Goal: Task Accomplishment & Management: Manage account settings

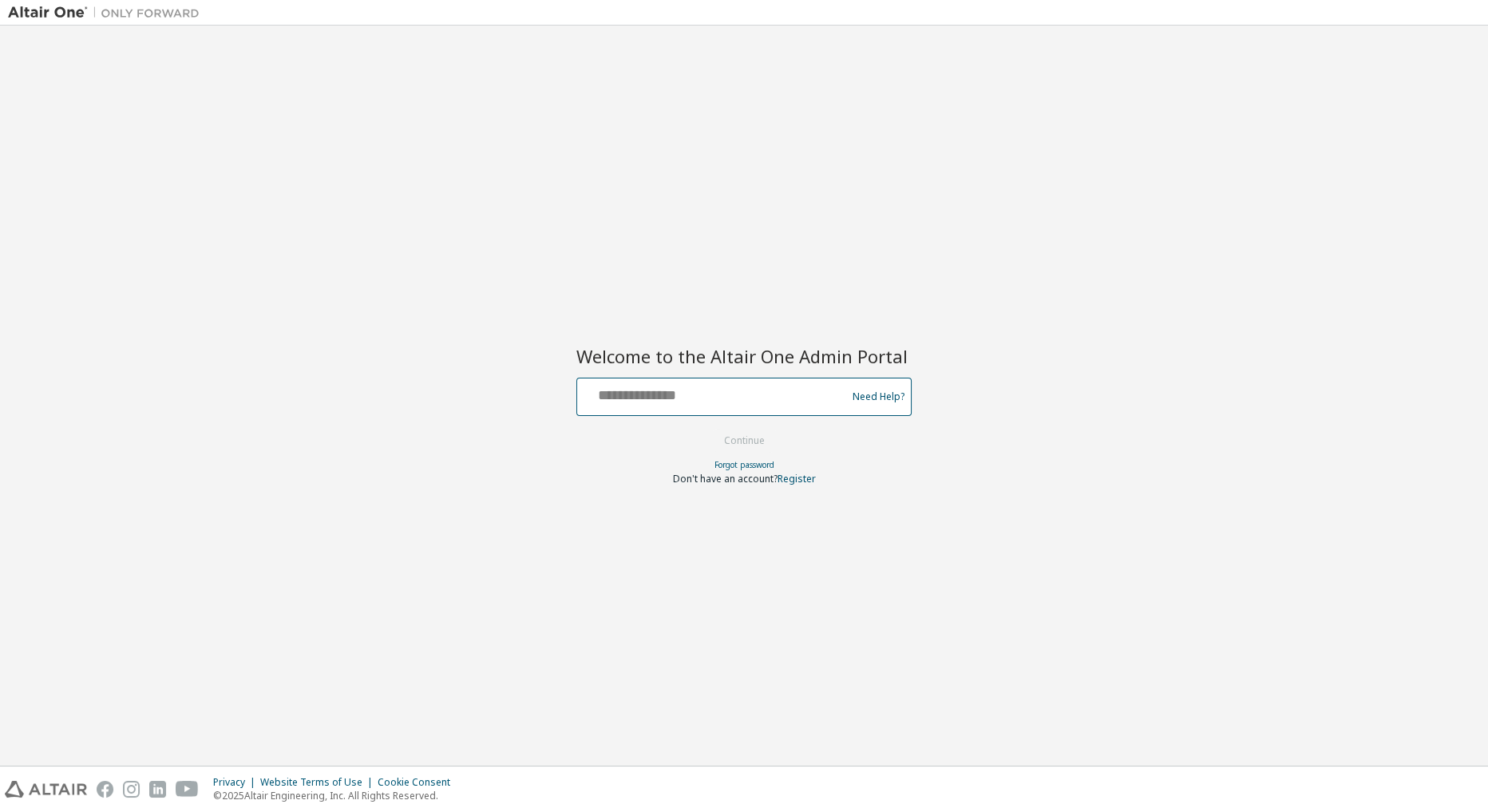
drag, startPoint x: 705, startPoint y: 390, endPoint x: 748, endPoint y: 389, distance: 43.0
click at [705, 390] on input "text" at bounding box center [714, 392] width 261 height 23
paste input "**********"
type input "**********"
click at [761, 432] on button "Continue" at bounding box center [744, 440] width 74 height 24
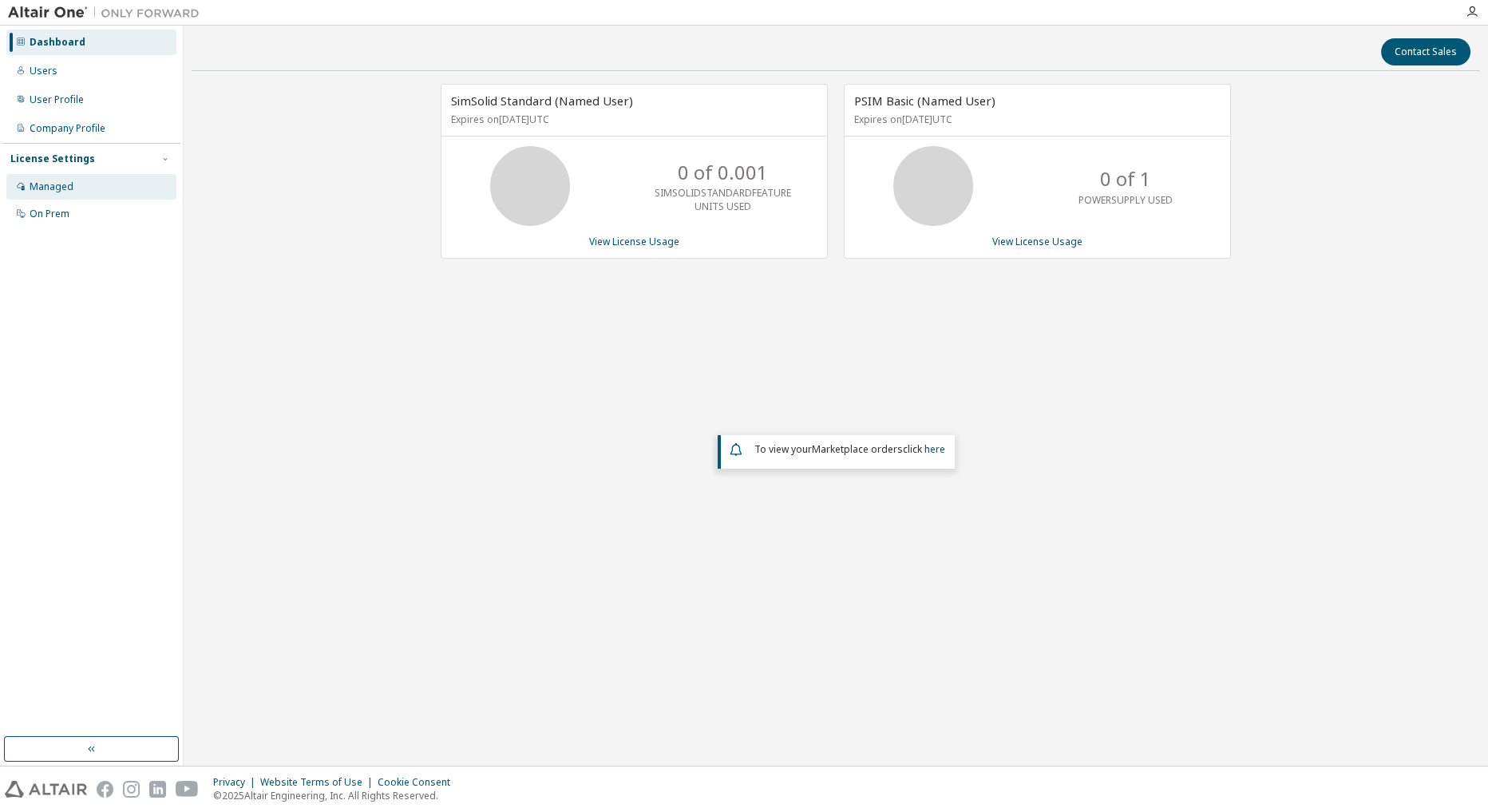
click at [73, 195] on div "Managed" at bounding box center [91, 187] width 170 height 26
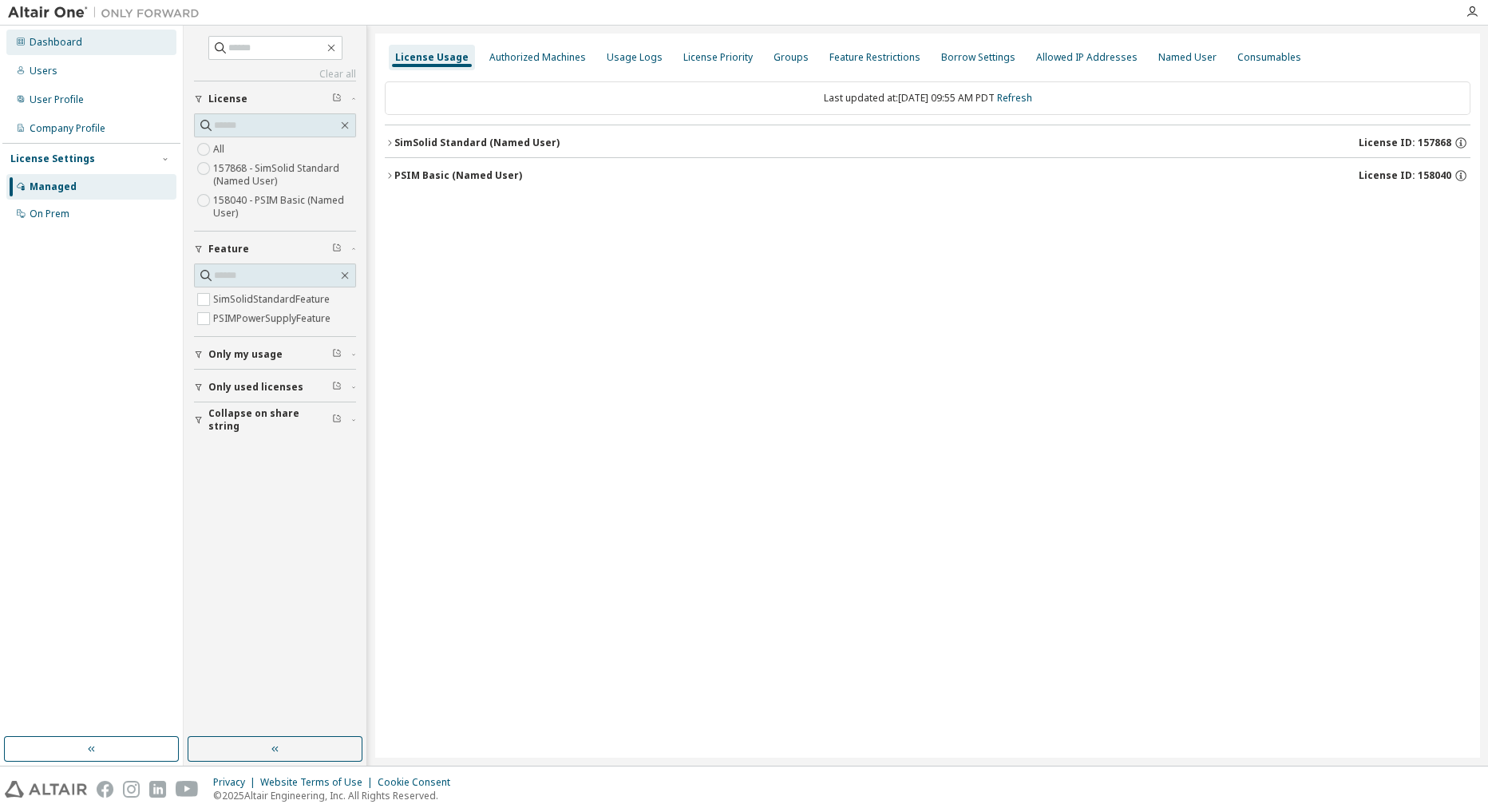
click at [96, 44] on div "Dashboard" at bounding box center [91, 43] width 170 height 26
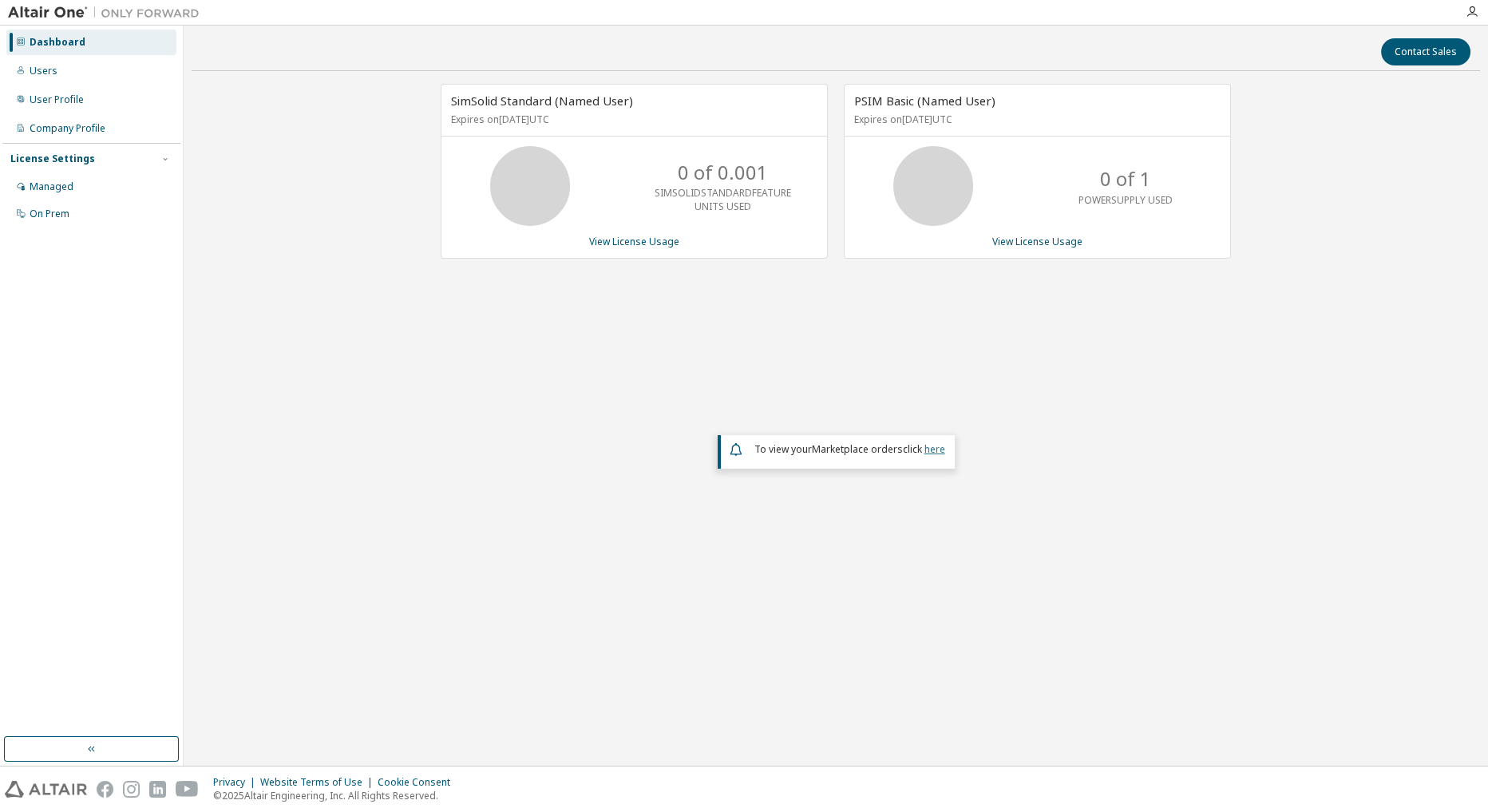
click at [934, 442] on link "here" at bounding box center [935, 449] width 21 height 14
click at [658, 235] on link "View License Usage" at bounding box center [635, 242] width 91 height 14
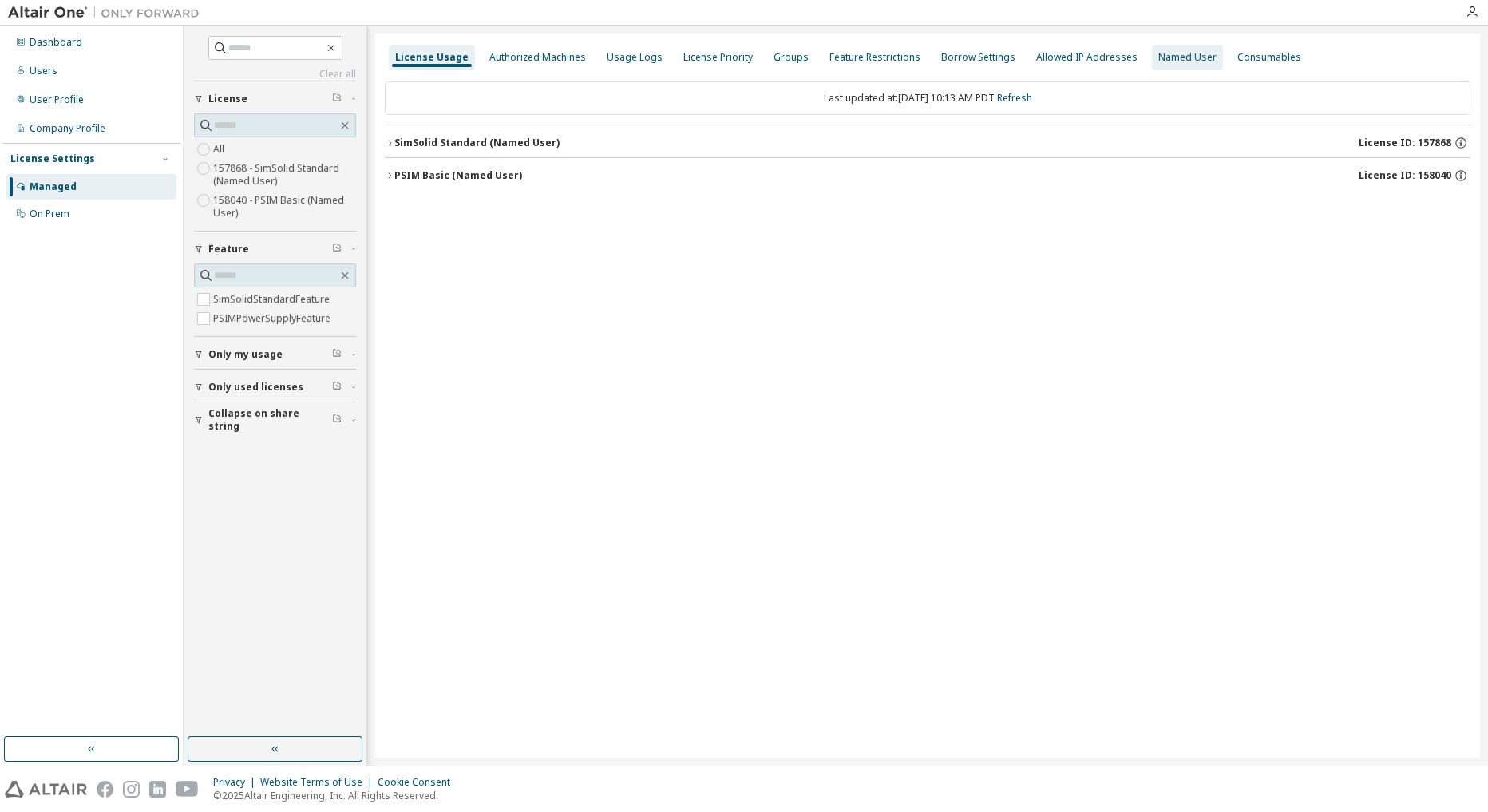
click at [1171, 59] on div "Named User" at bounding box center [1188, 57] width 58 height 13
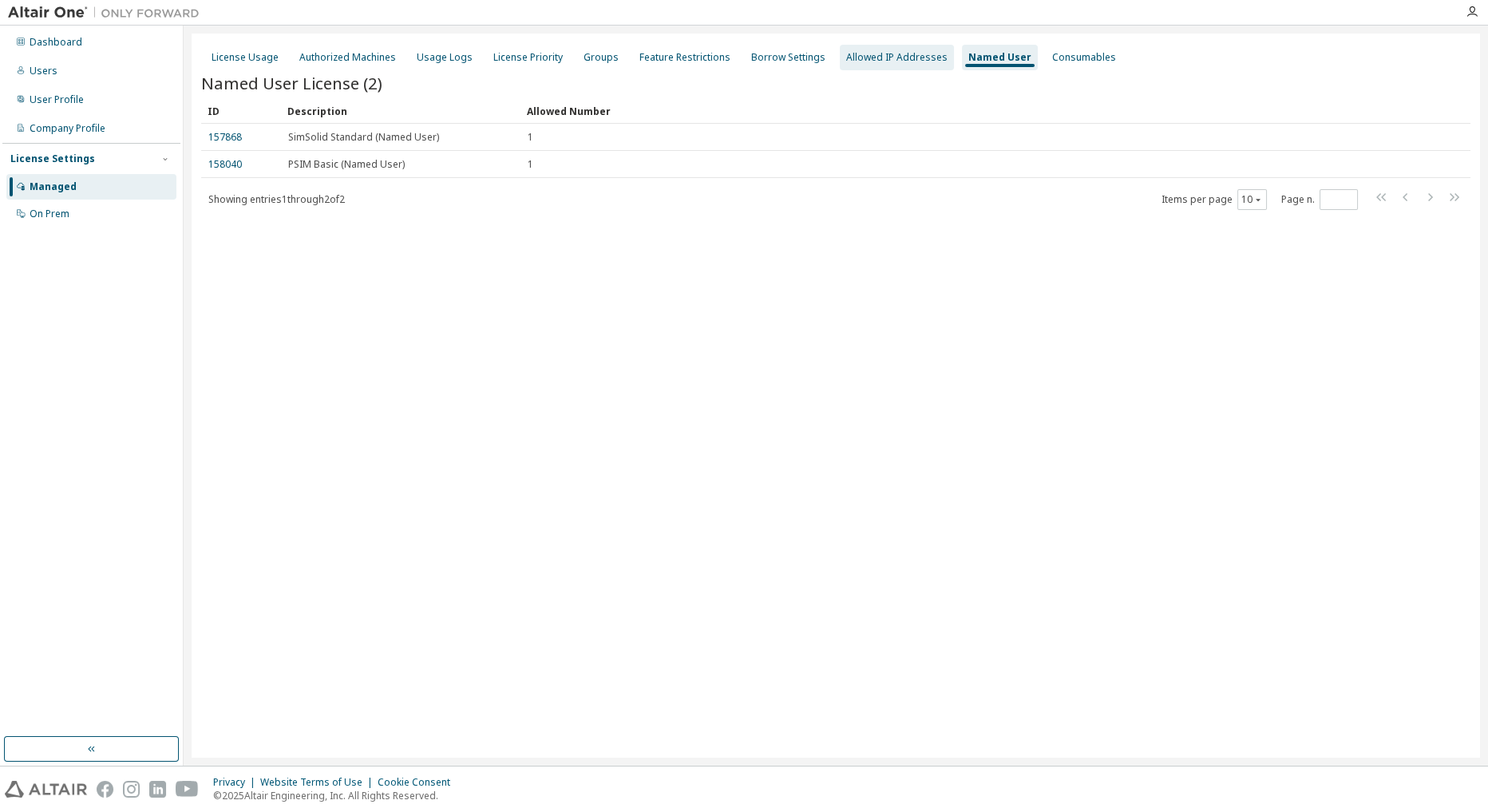
click at [901, 52] on div "Allowed IP Addresses" at bounding box center [897, 57] width 102 height 13
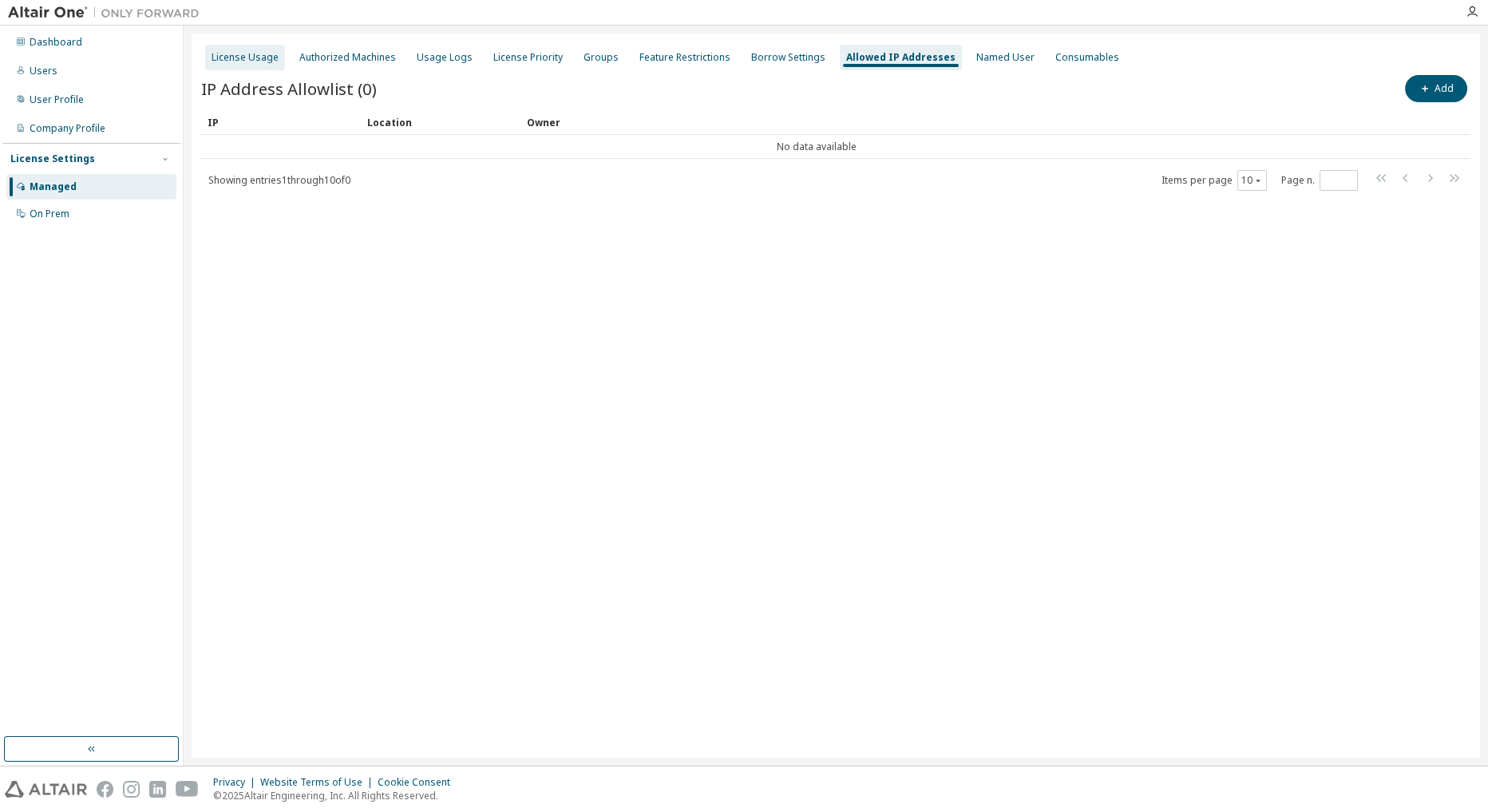
click at [275, 54] on div "License Usage" at bounding box center [245, 57] width 80 height 26
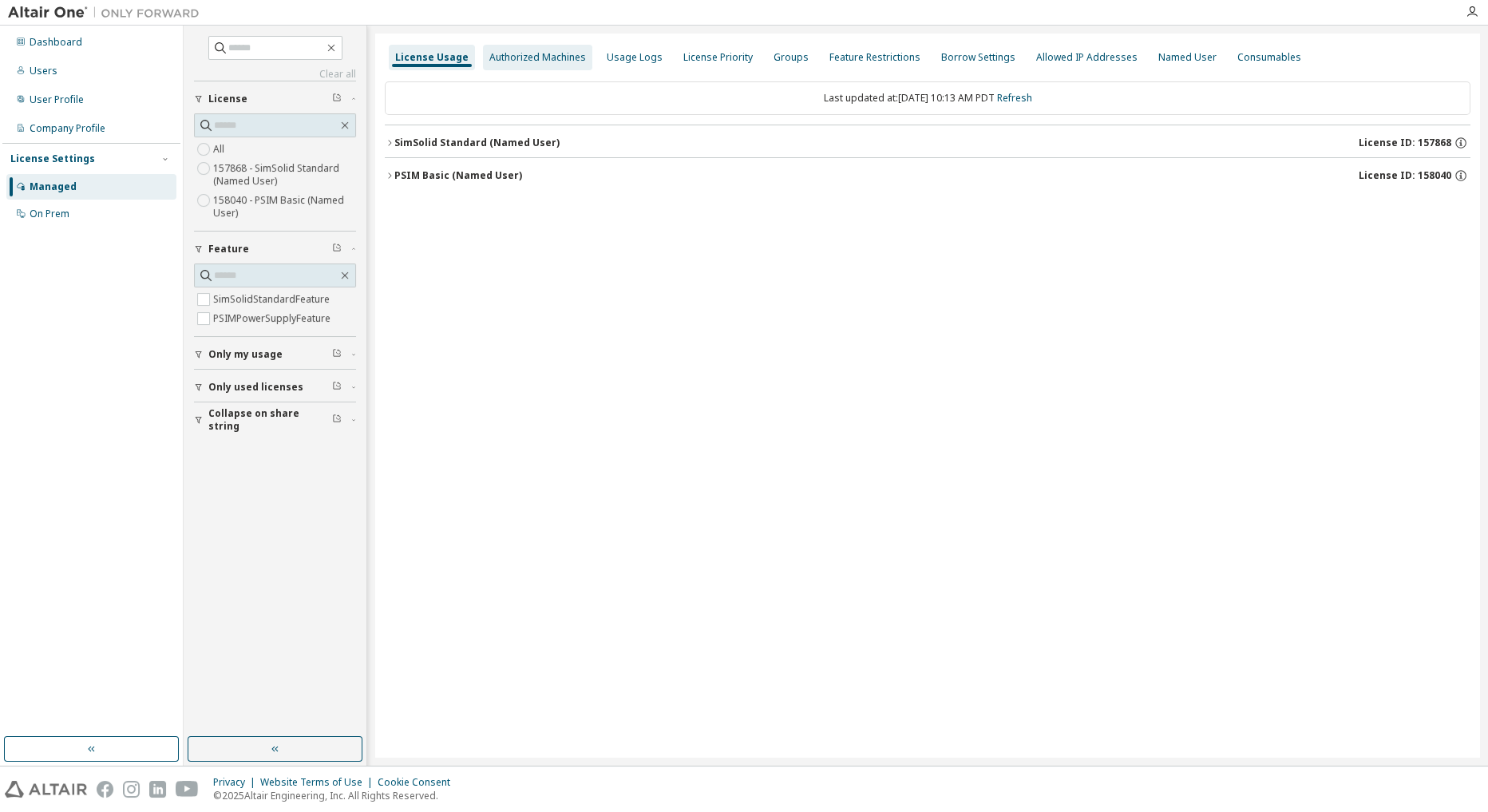
click at [519, 58] on div "Authorized Machines" at bounding box center [537, 57] width 97 height 13
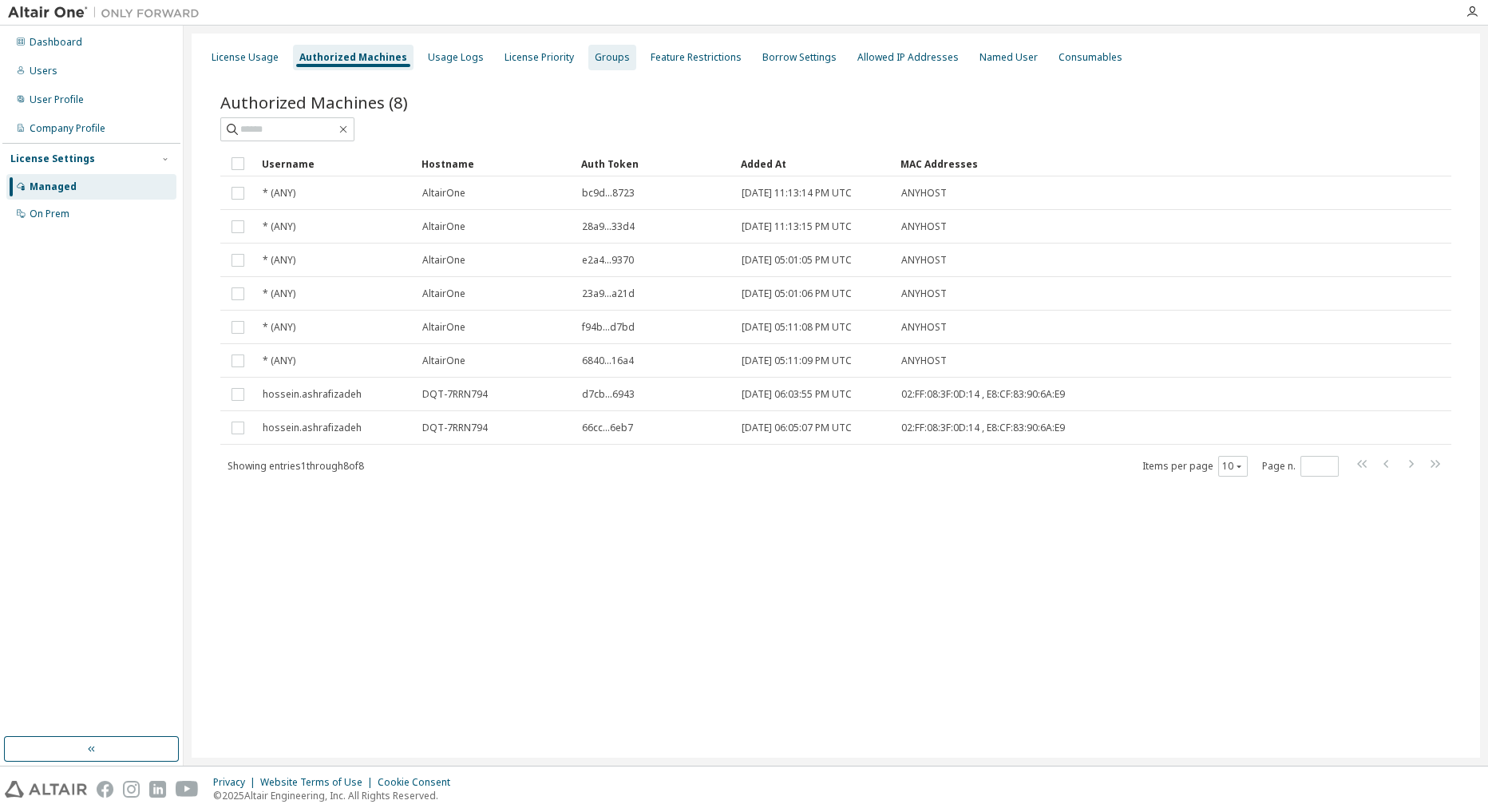
click at [602, 63] on div "Groups" at bounding box center [612, 57] width 35 height 13
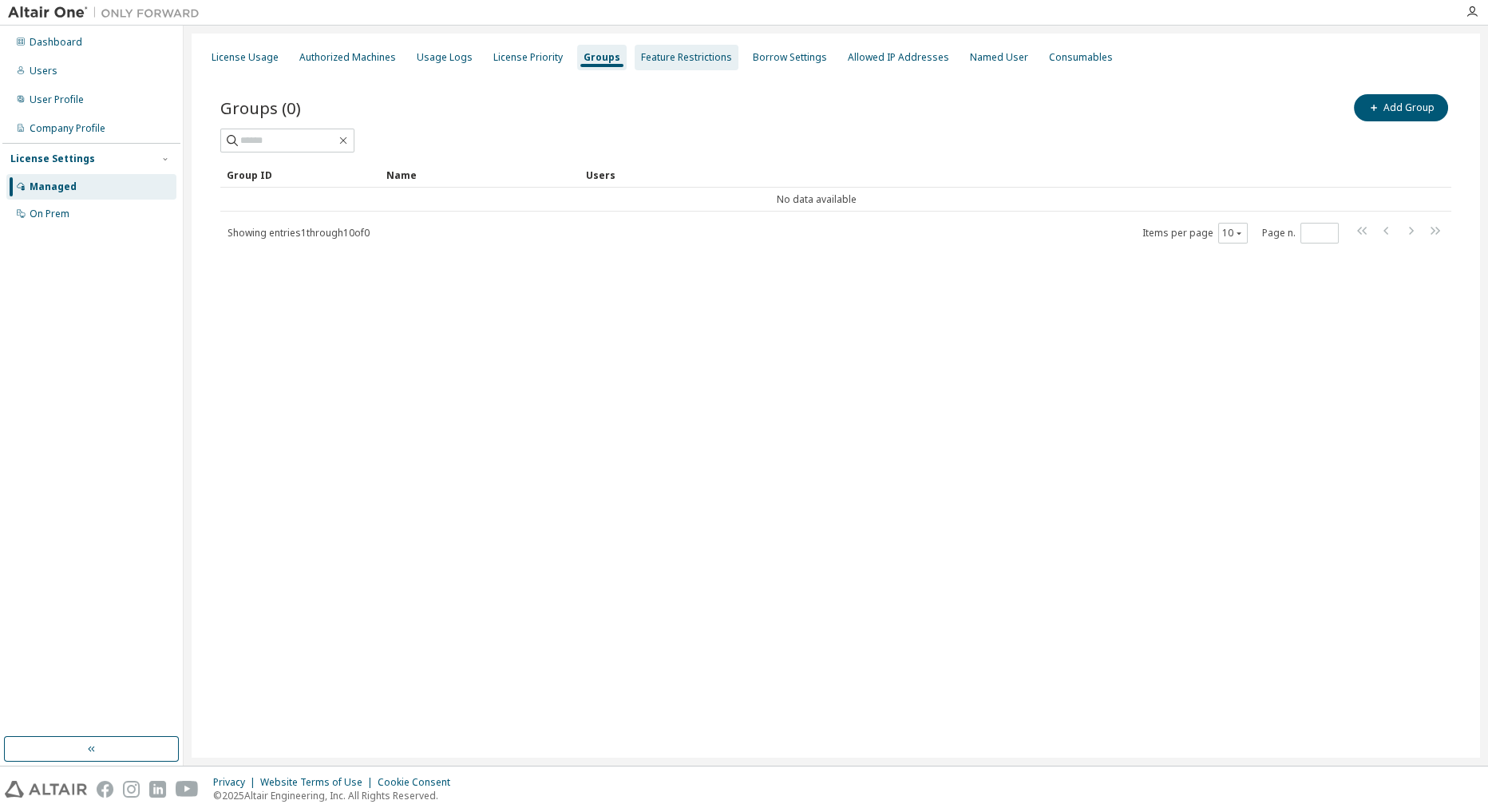
click at [647, 62] on div "Feature Restrictions" at bounding box center [687, 57] width 91 height 13
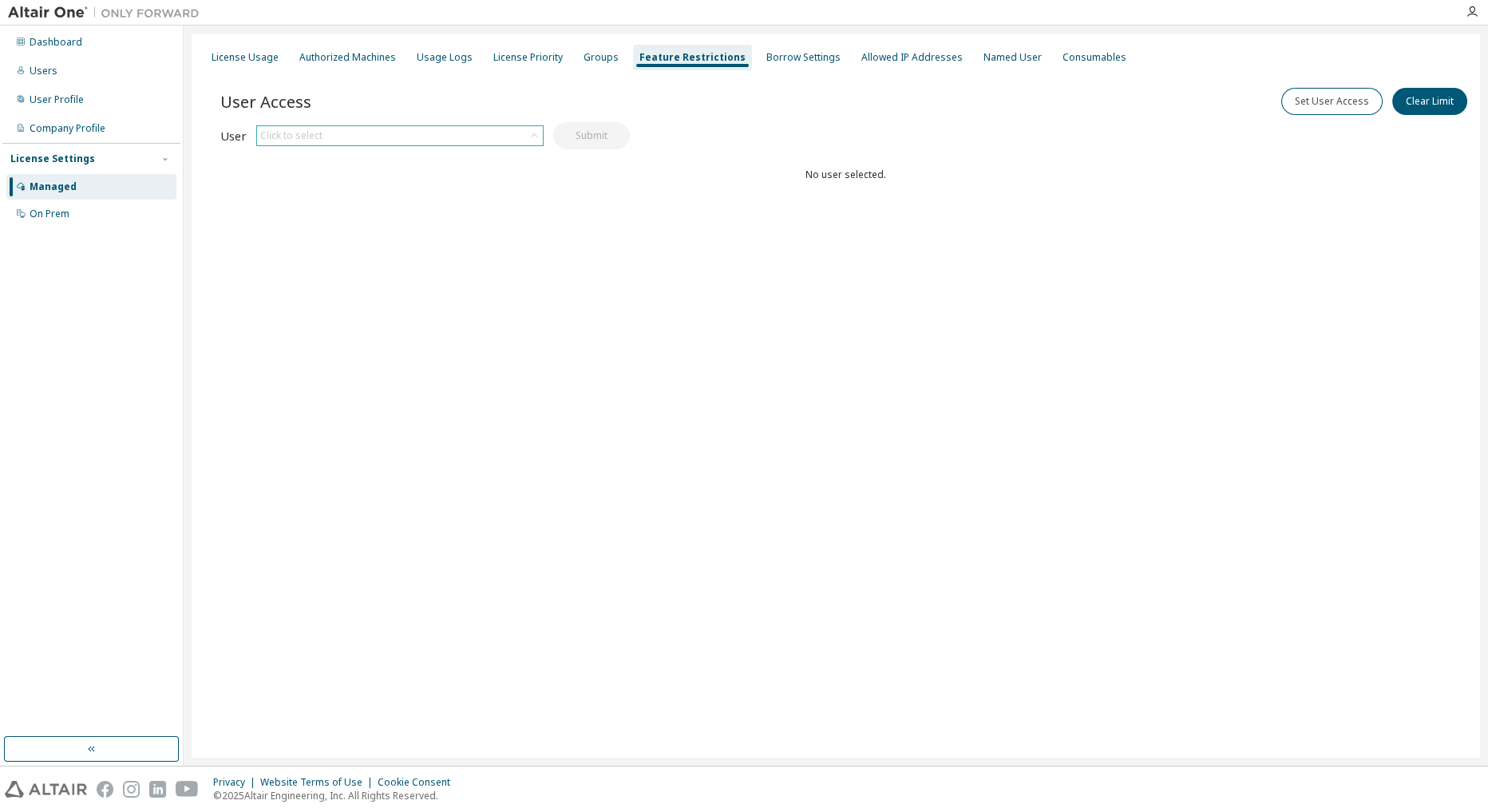
click at [480, 133] on div "Click to select" at bounding box center [400, 136] width 286 height 19
click at [401, 232] on li "[EMAIL_ADDRESS][DOMAIN_NAME]" at bounding box center [399, 242] width 283 height 21
click at [586, 138] on button "Submit" at bounding box center [592, 136] width 77 height 27
click at [586, 135] on button "Submit" at bounding box center [592, 136] width 77 height 27
click at [493, 137] on div "[EMAIL_ADDRESS][DOMAIN_NAME]" at bounding box center [400, 136] width 286 height 19
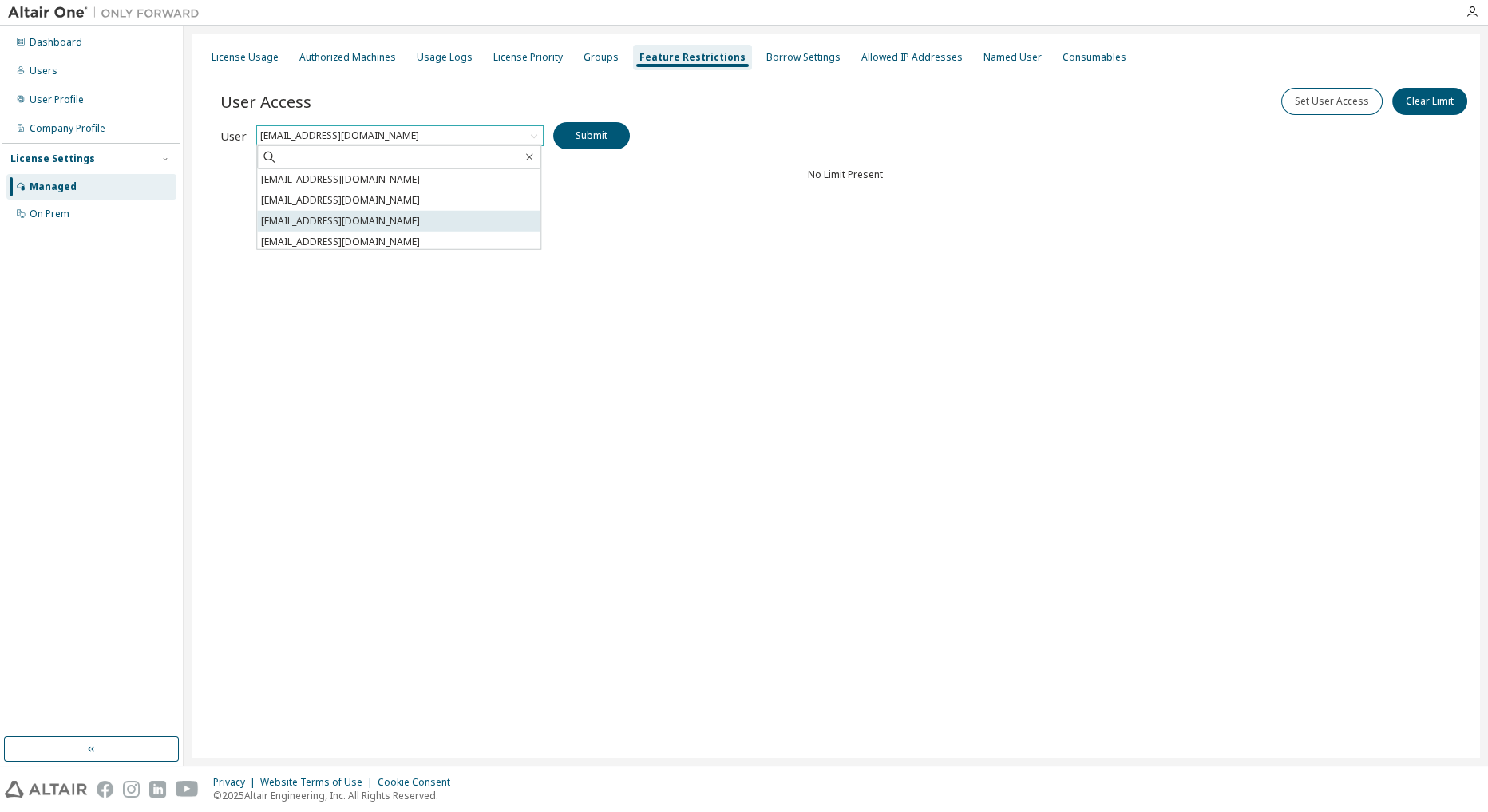
click at [452, 221] on li "[EMAIL_ADDRESS][DOMAIN_NAME]" at bounding box center [399, 221] width 283 height 21
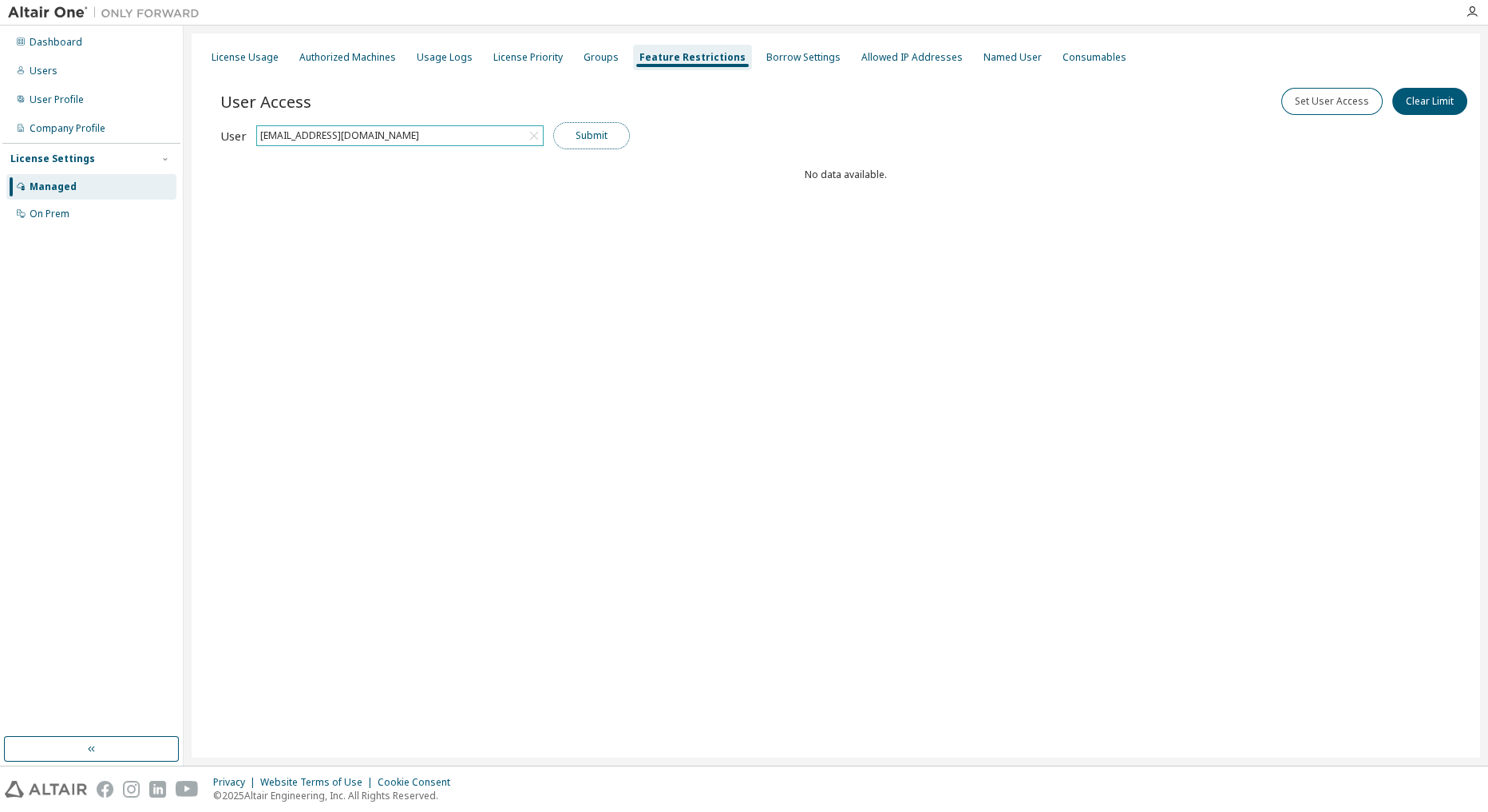
click at [575, 140] on button "Submit" at bounding box center [592, 136] width 77 height 27
click at [785, 59] on div "Borrow Settings" at bounding box center [803, 57] width 74 height 13
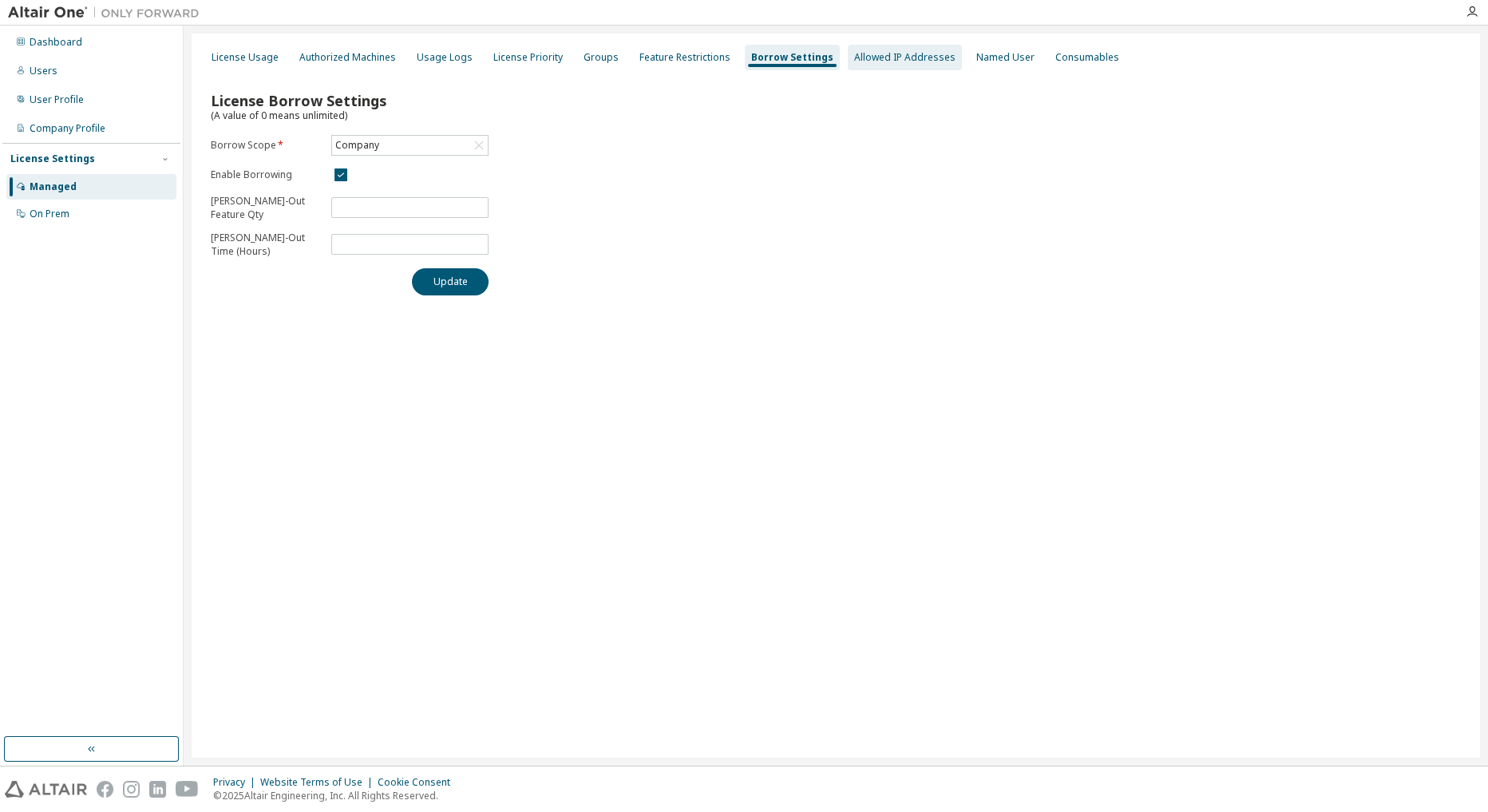
click at [884, 62] on div "Allowed IP Addresses" at bounding box center [905, 57] width 102 height 13
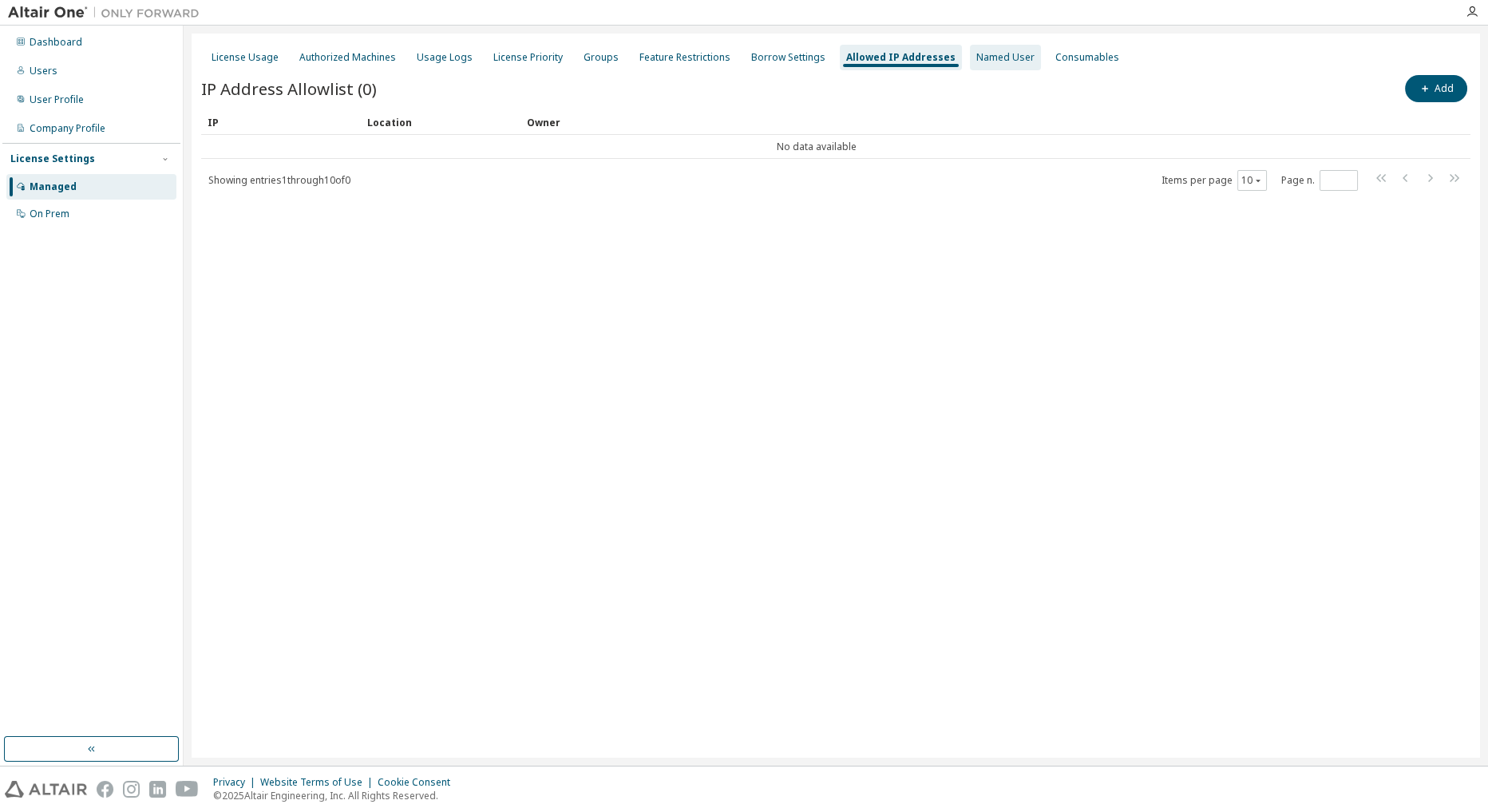
click at [989, 59] on div "Named User" at bounding box center [1006, 57] width 58 height 13
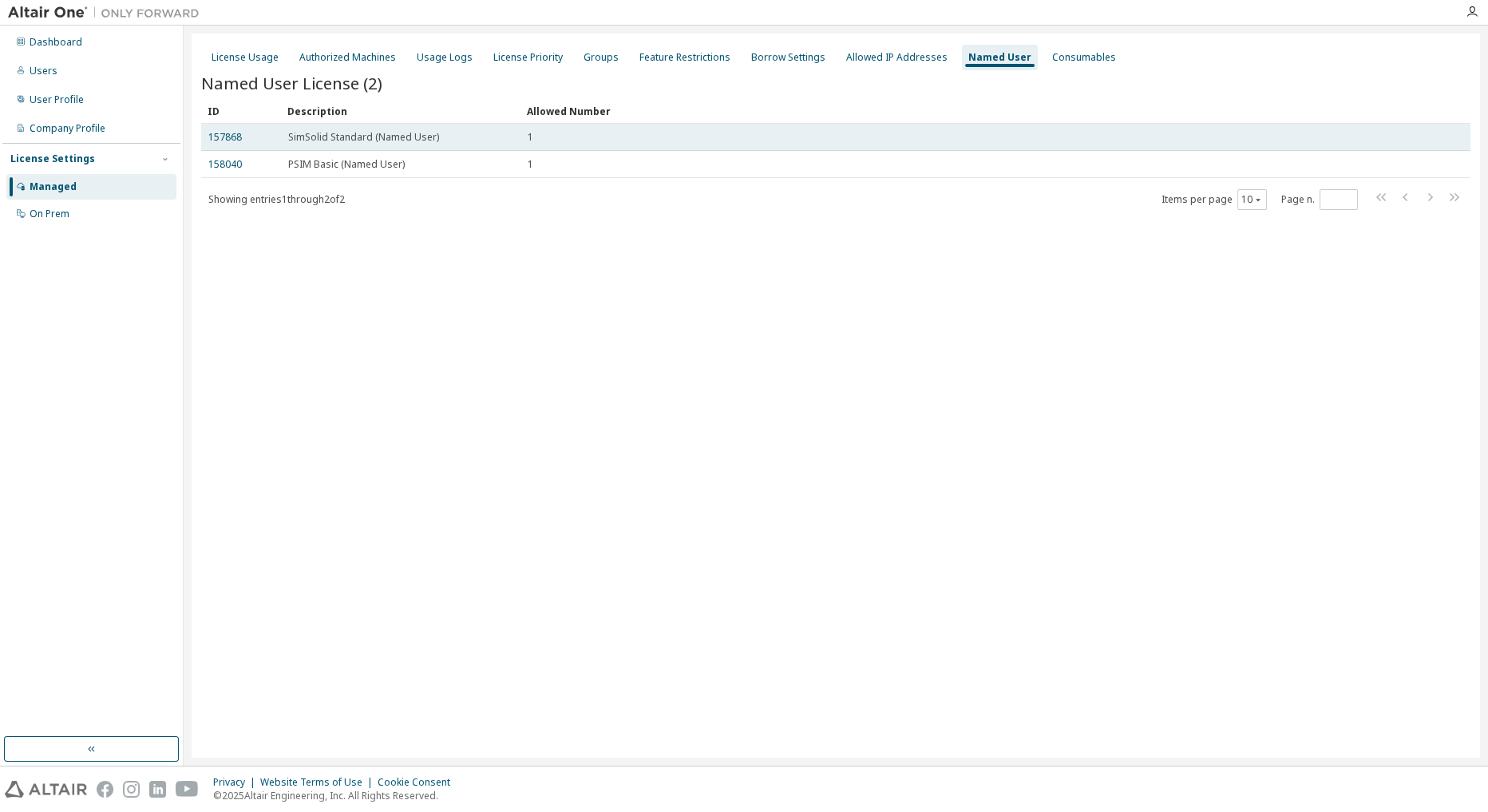
click at [370, 138] on span "SimSolid Standard (Named User)" at bounding box center [363, 137] width 151 height 13
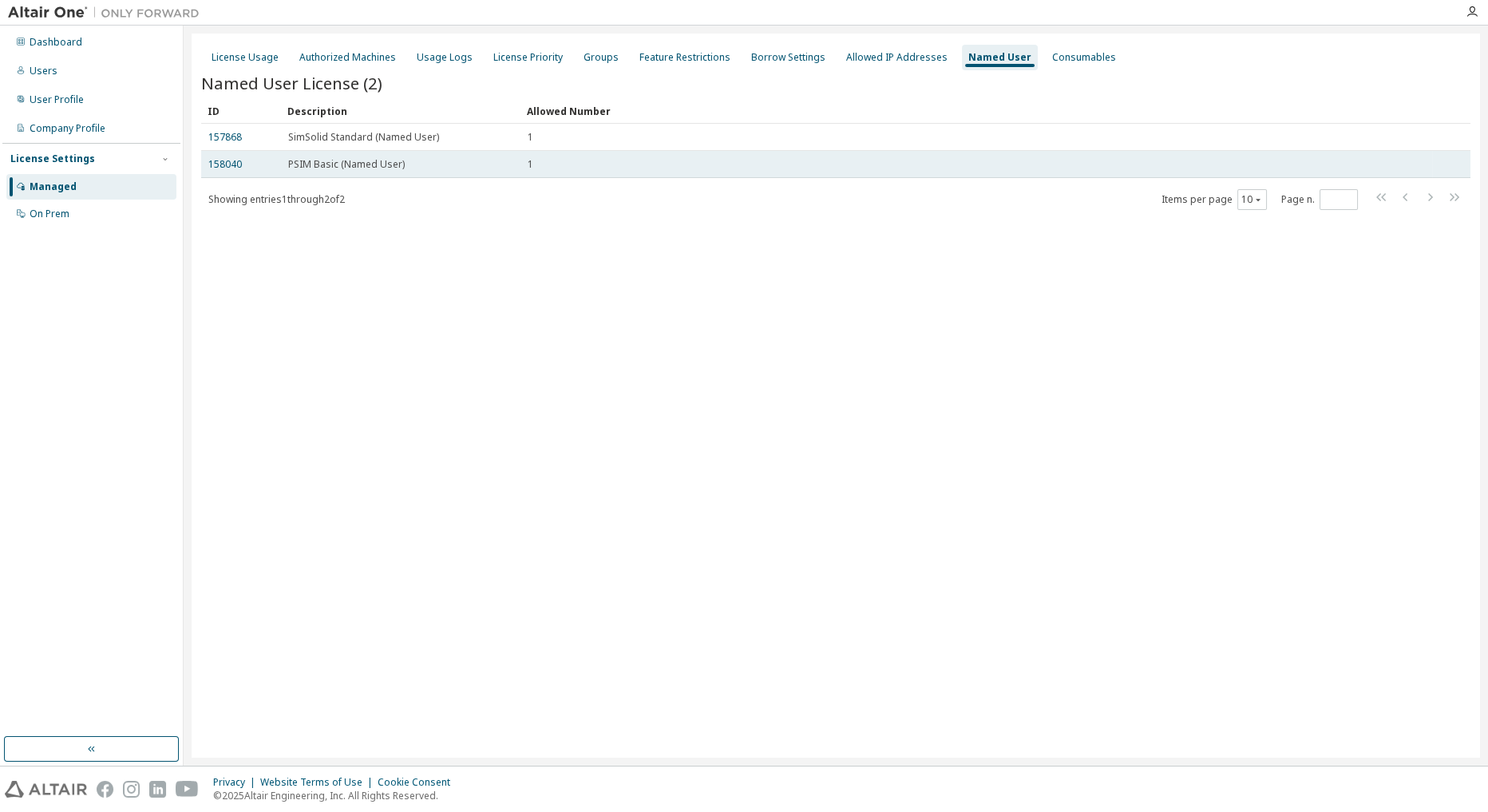
click at [378, 169] on span "PSIM Basic (Named User)" at bounding box center [346, 164] width 116 height 13
click at [530, 165] on span "1" at bounding box center [530, 164] width 6 height 13
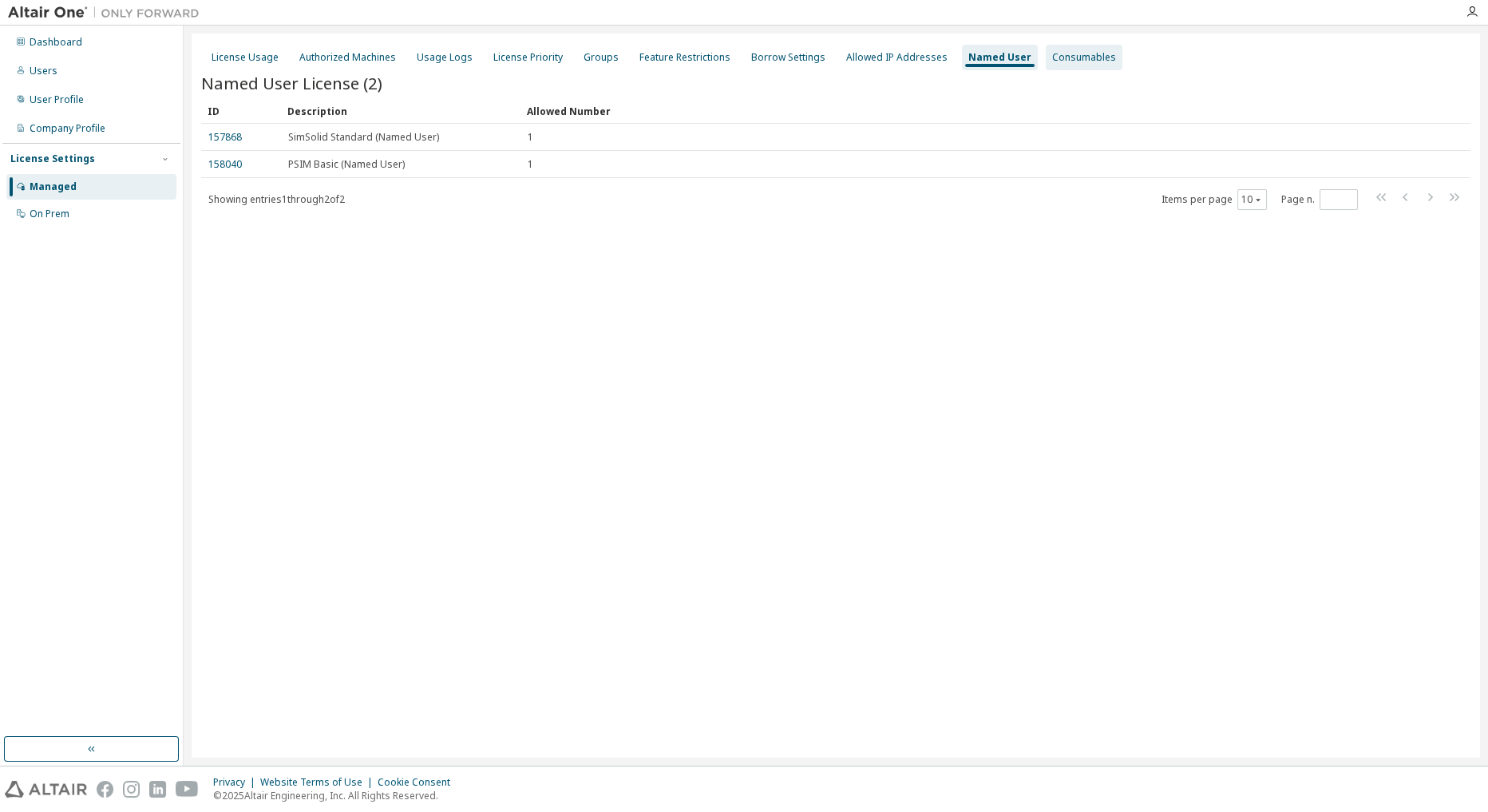
click at [1078, 58] on div "Consumables" at bounding box center [1084, 57] width 64 height 13
